Goal: Use online tool/utility: Use online tool/utility

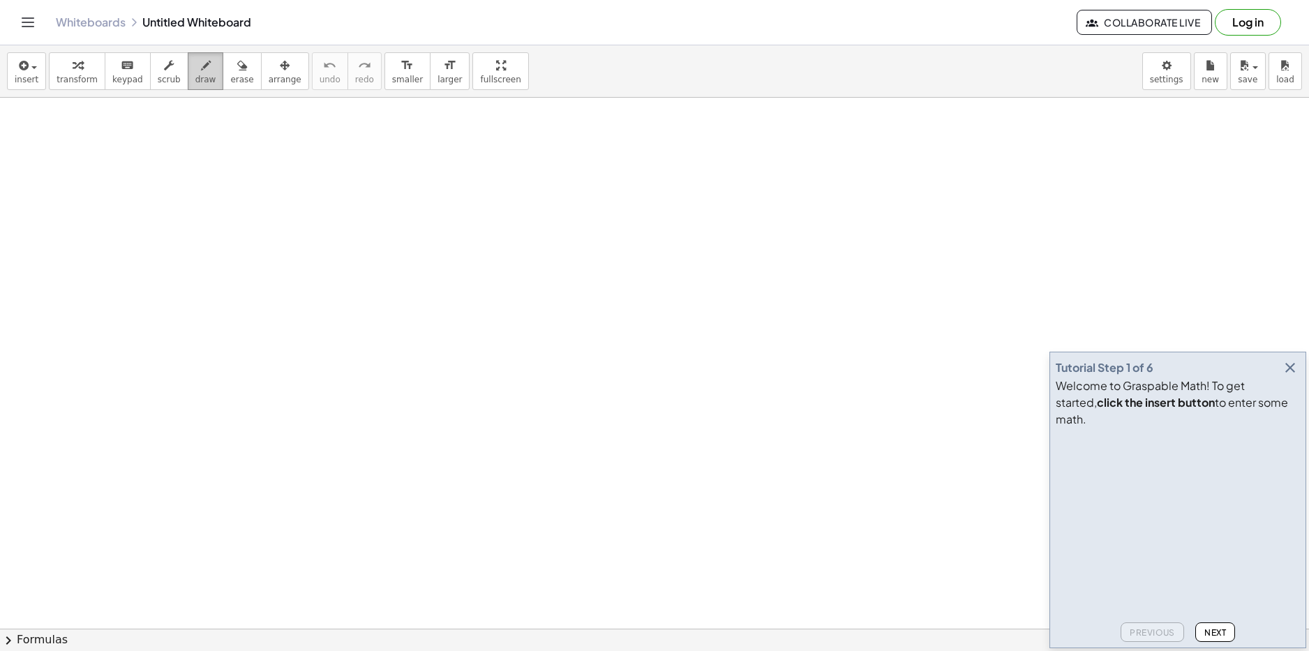
click at [201, 70] on icon "button" at bounding box center [206, 65] width 10 height 17
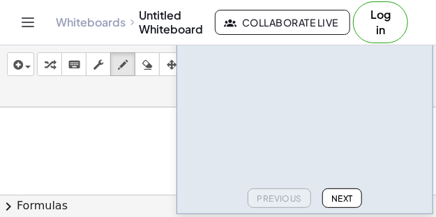
click at [340, 195] on span "Next" at bounding box center [343, 198] width 22 height 10
click at [330, 196] on button "Next" at bounding box center [342, 198] width 40 height 20
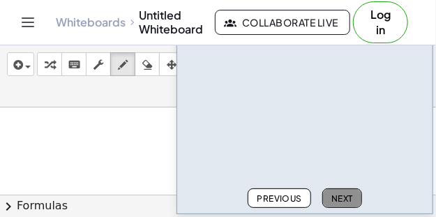
click at [330, 196] on button "Next" at bounding box center [342, 198] width 40 height 20
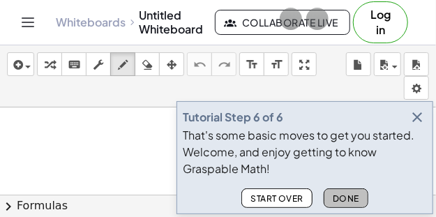
click at [330, 196] on button "Done" at bounding box center [346, 198] width 45 height 20
click at [330, 196] on button "chevron_right Formulas" at bounding box center [218, 206] width 436 height 22
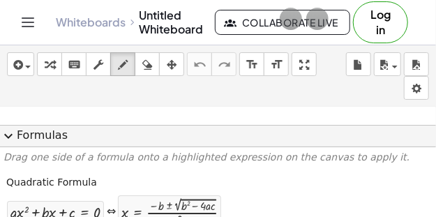
click at [10, 135] on span "expand_more" at bounding box center [8, 136] width 17 height 17
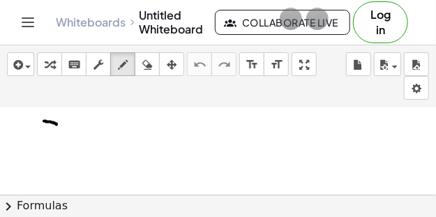
drag, startPoint x: 44, startPoint y: 121, endPoint x: 54, endPoint y: 140, distance: 21.2
drag, startPoint x: 46, startPoint y: 131, endPoint x: 59, endPoint y: 131, distance: 13.3
drag, startPoint x: 66, startPoint y: 137, endPoint x: 74, endPoint y: 126, distance: 13.0
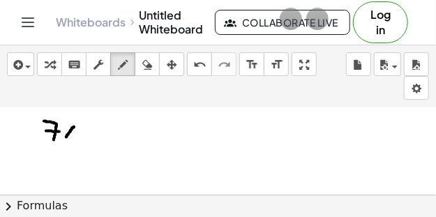
drag, startPoint x: 66, startPoint y: 125, endPoint x: 75, endPoint y: 137, distance: 15.9
drag, startPoint x: 80, startPoint y: 128, endPoint x: 89, endPoint y: 130, distance: 9.9
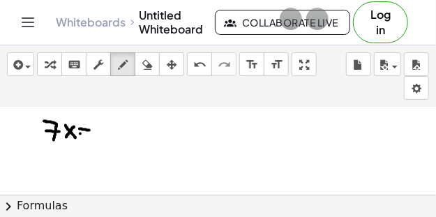
drag, startPoint x: 80, startPoint y: 133, endPoint x: 91, endPoint y: 135, distance: 10.6
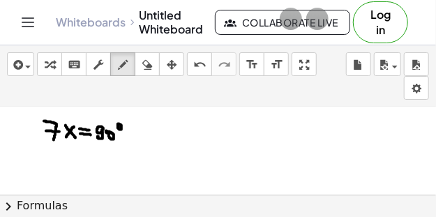
drag, startPoint x: 50, startPoint y: 167, endPoint x: 65, endPoint y: 163, distance: 15.9
drag, startPoint x: 57, startPoint y: 158, endPoint x: 66, endPoint y: 170, distance: 15.4
drag, startPoint x: 73, startPoint y: 163, endPoint x: 82, endPoint y: 163, distance: 9.8
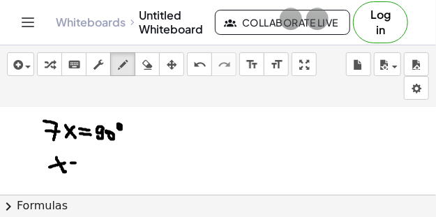
drag, startPoint x: 102, startPoint y: 149, endPoint x: 98, endPoint y: 156, distance: 7.8
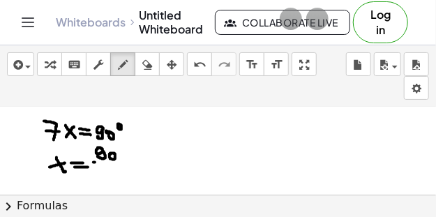
drag, startPoint x: 94, startPoint y: 162, endPoint x: 121, endPoint y: 165, distance: 28.1
drag, startPoint x: 104, startPoint y: 166, endPoint x: 105, endPoint y: 174, distance: 7.8
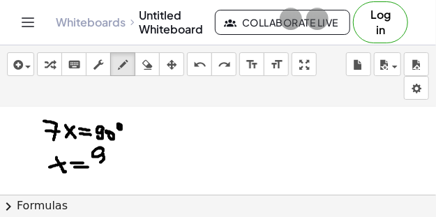
drag, startPoint x: 103, startPoint y: 151, endPoint x: 98, endPoint y: 161, distance: 11.6
drag, startPoint x: 110, startPoint y: 156, endPoint x: 103, endPoint y: 159, distance: 7.8
drag, startPoint x: 99, startPoint y: 166, endPoint x: 117, endPoint y: 169, distance: 18.4
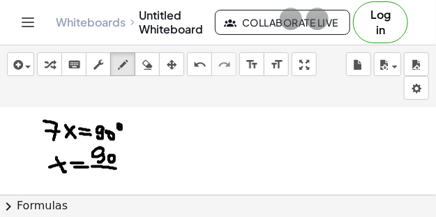
drag, startPoint x: 105, startPoint y: 172, endPoint x: 106, endPoint y: 183, distance: 11.3
drag, startPoint x: 105, startPoint y: 179, endPoint x: 117, endPoint y: 179, distance: 11.2
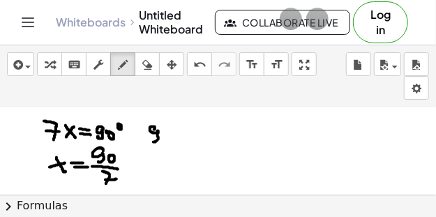
drag, startPoint x: 155, startPoint y: 128, endPoint x: 163, endPoint y: 137, distance: 12.3
drag, startPoint x: 177, startPoint y: 124, endPoint x: 191, endPoint y: 131, distance: 15.9
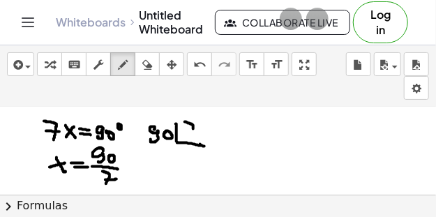
drag, startPoint x: 185, startPoint y: 121, endPoint x: 188, endPoint y: 135, distance: 14.4
drag, startPoint x: 187, startPoint y: 129, endPoint x: 193, endPoint y: 133, distance: 7.2
drag, startPoint x: 177, startPoint y: 147, endPoint x: 182, endPoint y: 154, distance: 9.1
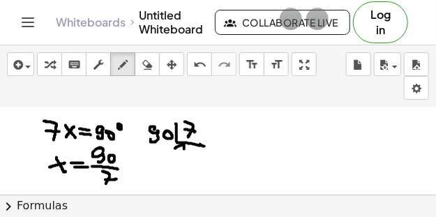
drag, startPoint x: 156, startPoint y: 145, endPoint x: 156, endPoint y: 157, distance: 11.9
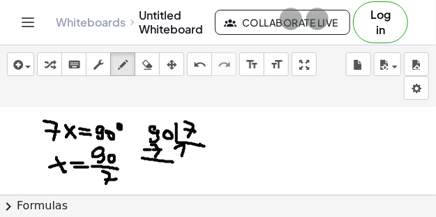
drag, startPoint x: 157, startPoint y: 160, endPoint x: 165, endPoint y: 162, distance: 8.6
drag, startPoint x: 154, startPoint y: 167, endPoint x: 165, endPoint y: 174, distance: 14.1
drag, startPoint x: 167, startPoint y: 172, endPoint x: 170, endPoint y: 163, distance: 9.1
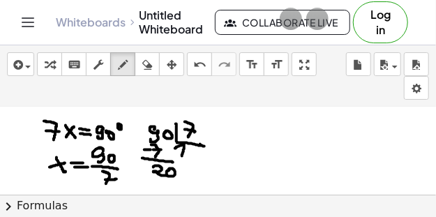
drag, startPoint x: 191, startPoint y: 149, endPoint x: 198, endPoint y: 156, distance: 10.4
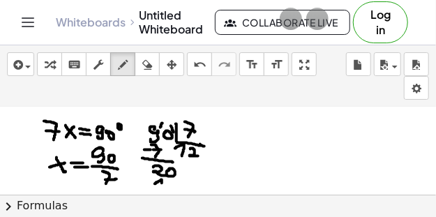
drag, startPoint x: 155, startPoint y: 184, endPoint x: 162, endPoint y: 186, distance: 7.5
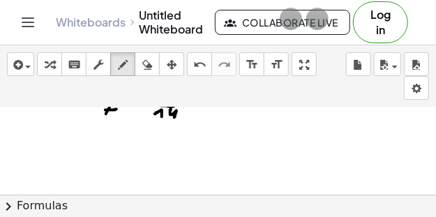
scroll to position [186, 0]
drag, startPoint x: 163, startPoint y: 120, endPoint x: 181, endPoint y: 120, distance: 17.4
drag, startPoint x: 157, startPoint y: 125, endPoint x: 165, endPoint y: 128, distance: 8.8
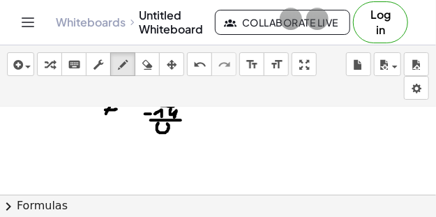
drag
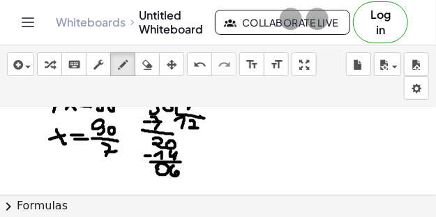
scroll to position [140, 0]
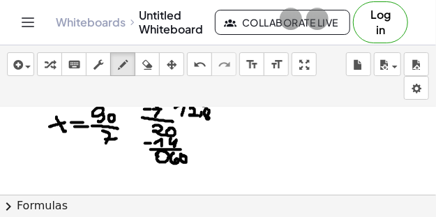
scroll to position [163, 0]
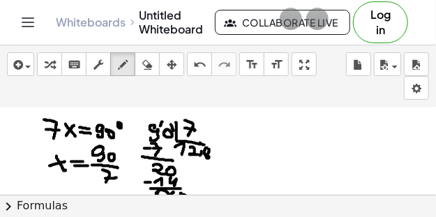
scroll to position [116, 0]
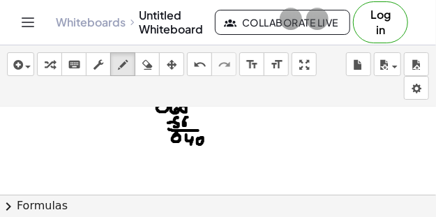
scroll to position [209, 0]
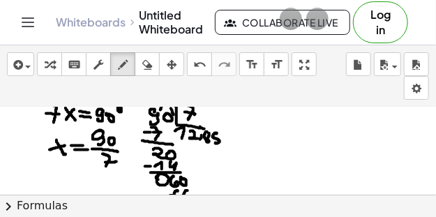
scroll to position [116, 0]
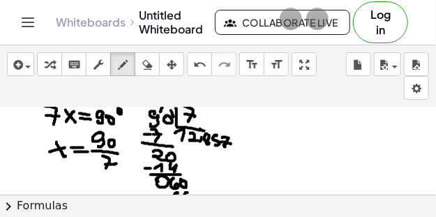
scroll to position [209, 0]
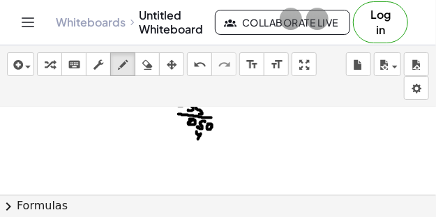
scroll to position [255, 0]
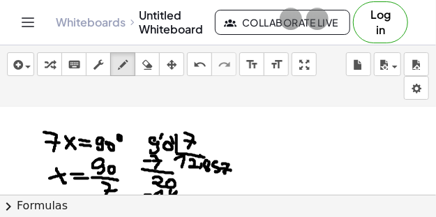
scroll to position [93, 0]
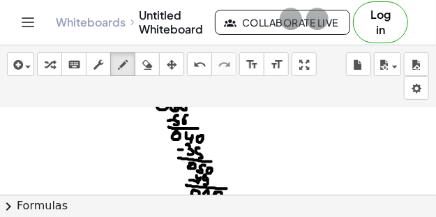
scroll to position [255, 0]
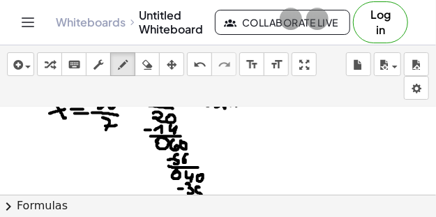
scroll to position [186, 0]
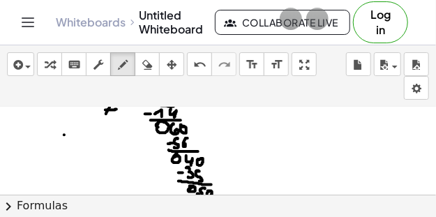
drag, startPoint x: 64, startPoint y: 135, endPoint x: 54, endPoint y: 142, distance: 12.4
drag, startPoint x: 56, startPoint y: 135, endPoint x: 66, endPoint y: 142, distance: 12.0
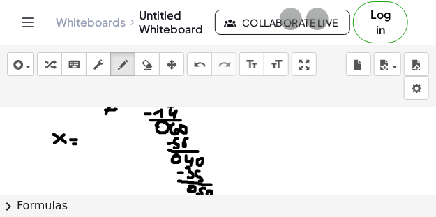
drag, startPoint x: 66, startPoint y: 131, endPoint x: 80, endPoint y: 131, distance: 14.0
drag, startPoint x: 87, startPoint y: 139, endPoint x: 91, endPoint y: 145, distance: 7.5
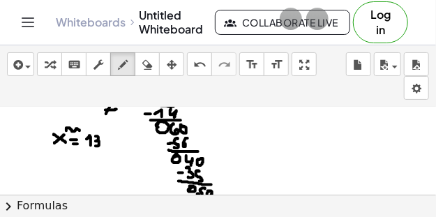
drag, startPoint x: 97, startPoint y: 136, endPoint x: 96, endPoint y: 144, distance: 7.7
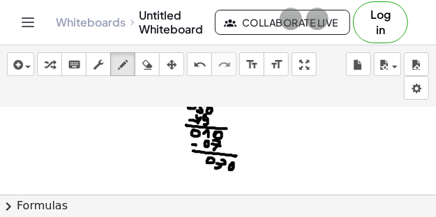
scroll to position [325, 0]
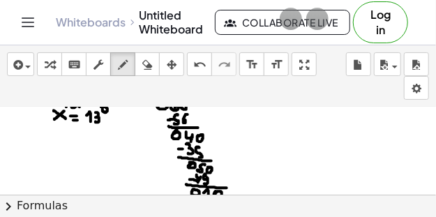
drag, startPoint x: 1, startPoint y: 137, endPoint x: 260, endPoint y: 145, distance: 259.1
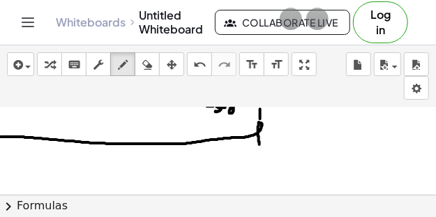
drag, startPoint x: 260, startPoint y: 119, endPoint x: 260, endPoint y: 109, distance: 9.8
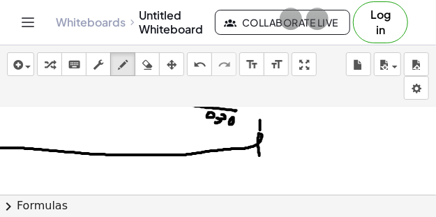
scroll to position [255, 0]
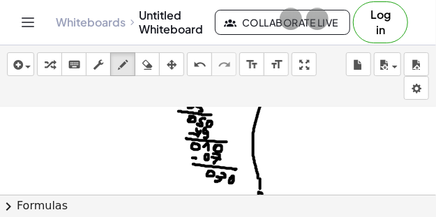
drag, startPoint x: 258, startPoint y: 174, endPoint x: 265, endPoint y: 88, distance: 86.8
click at [265, 88] on div "insert select one: Math Expression Function Text Youtube Video Graphing Geometr…" at bounding box center [218, 131] width 436 height 172
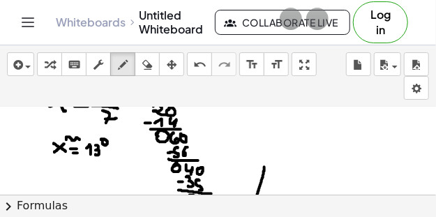
scroll to position [186, 0]
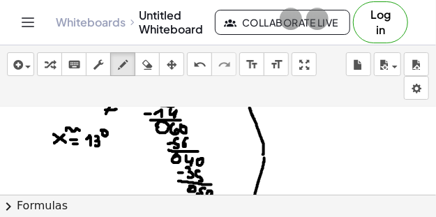
drag, startPoint x: 264, startPoint y: 147, endPoint x: 249, endPoint y: 103, distance: 45.7
click at [249, 103] on div "insert select one: Math Expression Function Text Youtube Video Graphing Geometr…" at bounding box center [218, 131] width 436 height 172
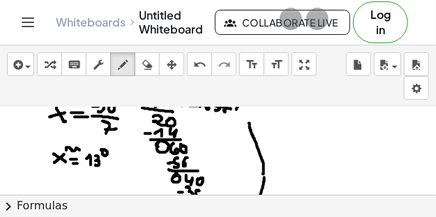
scroll to position [163, 0]
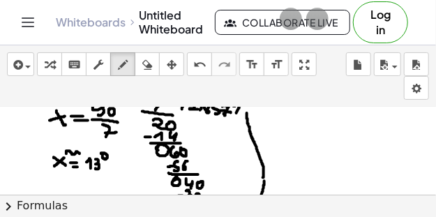
drag, startPoint x: 248, startPoint y: 123, endPoint x: 246, endPoint y: 105, distance: 18.2
click at [246, 105] on div "insert select one: Math Expression Function Text Youtube Video Graphing Geometr…" at bounding box center [218, 131] width 436 height 172
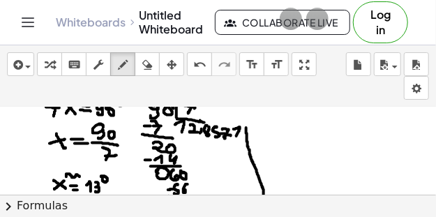
scroll to position [116, 0]
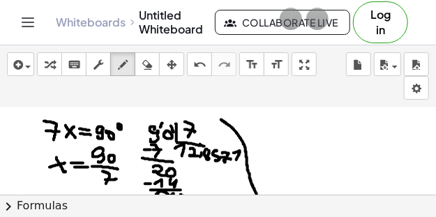
drag, startPoint x: 246, startPoint y: 151, endPoint x: 220, endPoint y: 118, distance: 42.3
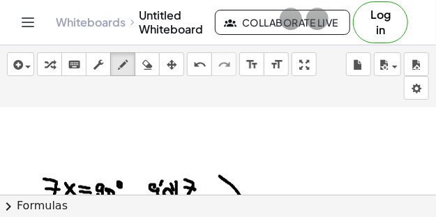
scroll to position [46, 0]
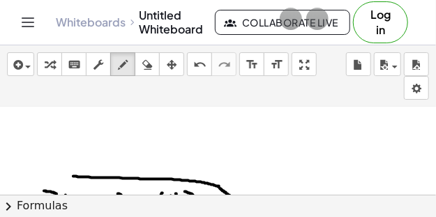
drag, startPoint x: 217, startPoint y: 186, endPoint x: -10, endPoint y: 175, distance: 227.8
click at [0, 175] on html "Graspable Math Activities Get Started Activity Bank Assigned Work Classes White…" at bounding box center [218, 108] width 436 height 217
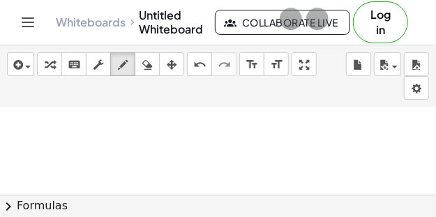
scroll to position [0, 0]
drag, startPoint x: 10, startPoint y: 136, endPoint x: 19, endPoint y: 137, distance: 9.2
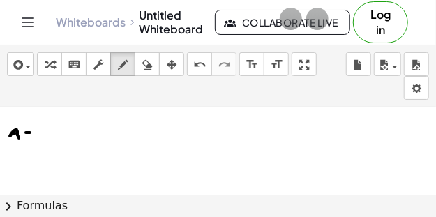
drag, startPoint x: 24, startPoint y: 137, endPoint x: 31, endPoint y: 137, distance: 7.0
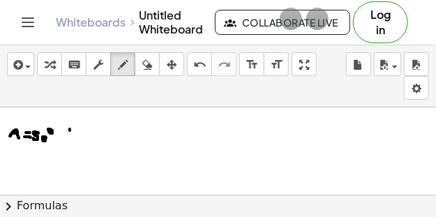
drag, startPoint x: 70, startPoint y: 131, endPoint x: 70, endPoint y: 139, distance: 8.4
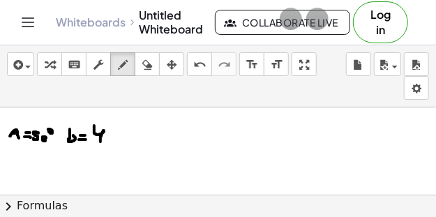
drag, startPoint x: 94, startPoint y: 126, endPoint x: 101, endPoint y: 142, distance: 17.2
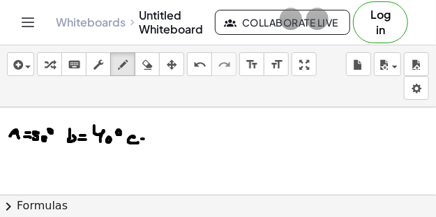
drag, startPoint x: 160, startPoint y: 135, endPoint x: 158, endPoint y: 143, distance: 8.0
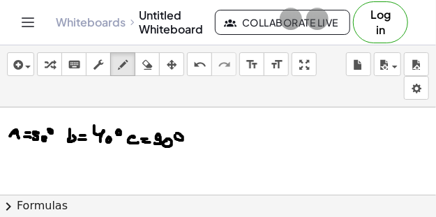
drag, startPoint x: 51, startPoint y: 165, endPoint x: 54, endPoint y: 156, distance: 9.5
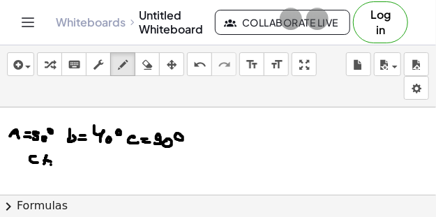
drag, startPoint x: 61, startPoint y: 159, endPoint x: 68, endPoint y: 156, distance: 8.4
drag, startPoint x: 73, startPoint y: 169, endPoint x: 82, endPoint y: 170, distance: 9.1
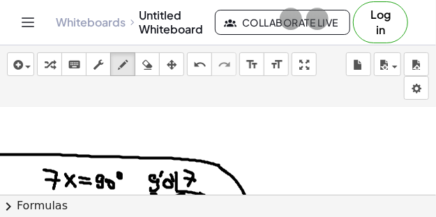
scroll to position [46, 0]
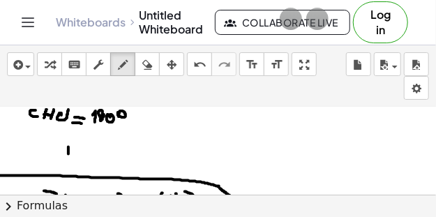
drag, startPoint x: 70, startPoint y: 154, endPoint x: 77, endPoint y: 154, distance: 7.7
drag, startPoint x: 77, startPoint y: 159, endPoint x: 78, endPoint y: 147, distance: 11.9
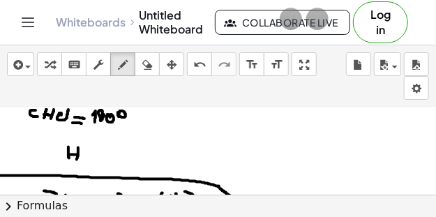
drag, startPoint x: 117, startPoint y: 155, endPoint x: 125, endPoint y: 153, distance: 8.0
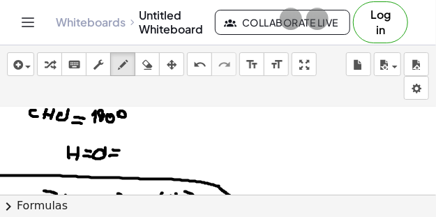
drag, startPoint x: 127, startPoint y: 155, endPoint x: 135, endPoint y: 156, distance: 8.5
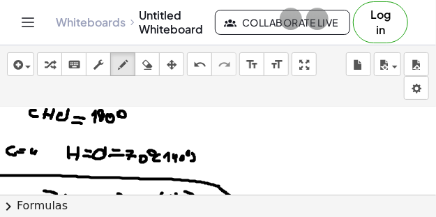
drag, startPoint x: 31, startPoint y: 151, endPoint x: 41, endPoint y: 152, distance: 9.8
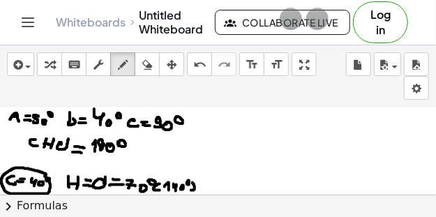
scroll to position [0, 0]
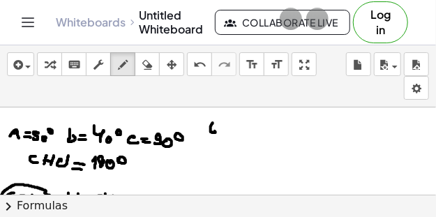
drag, startPoint x: 213, startPoint y: 123, endPoint x: 219, endPoint y: 131, distance: 10.5
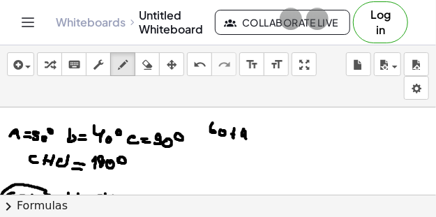
drag, startPoint x: 244, startPoint y: 129, endPoint x: 253, endPoint y: 136, distance: 10.9
drag, startPoint x: 271, startPoint y: 139, endPoint x: 278, endPoint y: 142, distance: 8.2
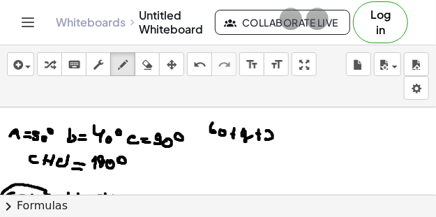
drag, startPoint x: 282, startPoint y: 142, endPoint x: 290, endPoint y: 133, distance: 11.8
drag, startPoint x: 290, startPoint y: 133, endPoint x: 295, endPoint y: 145, distance: 12.8
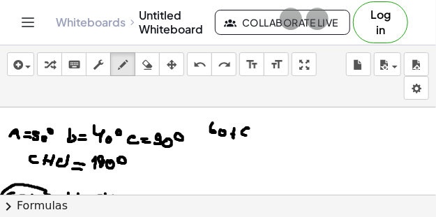
drag, startPoint x: 249, startPoint y: 128, endPoint x: 243, endPoint y: 139, distance: 12.2
drag, startPoint x: 259, startPoint y: 128, endPoint x: 271, endPoint y: 136, distance: 14.1
drag, startPoint x: 277, startPoint y: 128, endPoint x: 277, endPoint y: 142, distance: 14.0
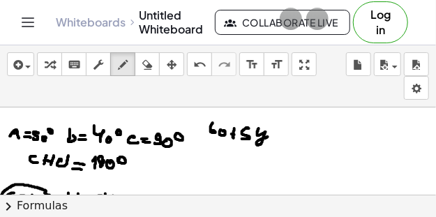
drag, startPoint x: 285, startPoint y: 130, endPoint x: 298, endPoint y: 140, distance: 15.9
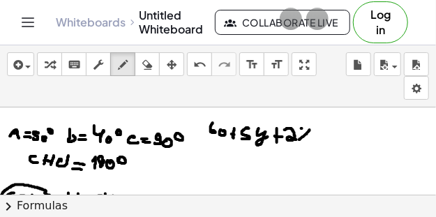
drag, startPoint x: 302, startPoint y: 128, endPoint x: 311, endPoint y: 137, distance: 11.8
drag, startPoint x: 320, startPoint y: 140, endPoint x: 334, endPoint y: 140, distance: 14.7
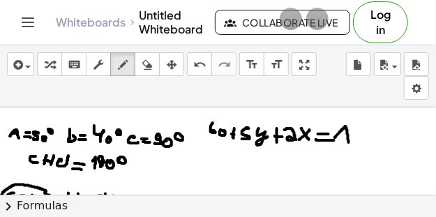
drag, startPoint x: 341, startPoint y: 131, endPoint x: 350, endPoint y: 141, distance: 13.3
drag, startPoint x: 362, startPoint y: 126, endPoint x: 369, endPoint y: 132, distance: 9.4
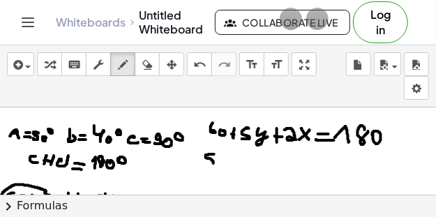
drag, startPoint x: 210, startPoint y: 154, endPoint x: 200, endPoint y: 164, distance: 14.3
drag, startPoint x: 221, startPoint y: 158, endPoint x: 244, endPoint y: 157, distance: 23.1
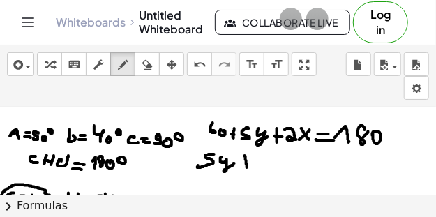
drag, startPoint x: 258, startPoint y: 154, endPoint x: 271, endPoint y: 163, distance: 16.3
drag, startPoint x: 274, startPoint y: 165, endPoint x: 281, endPoint y: 156, distance: 11.4
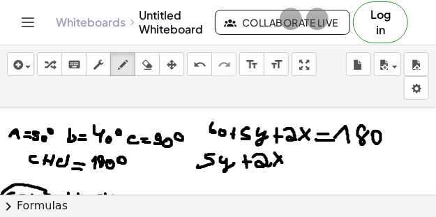
drag, startPoint x: 275, startPoint y: 153, endPoint x: 288, endPoint y: 159, distance: 14.7
drag, startPoint x: 297, startPoint y: 163, endPoint x: 305, endPoint y: 161, distance: 8.6
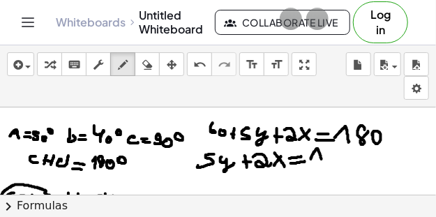
drag, startPoint x: 316, startPoint y: 150, endPoint x: 325, endPoint y: 163, distance: 15.1
drag, startPoint x: 329, startPoint y: 149, endPoint x: 348, endPoint y: 163, distance: 23.9
